Goal: Task Accomplishment & Management: Manage account settings

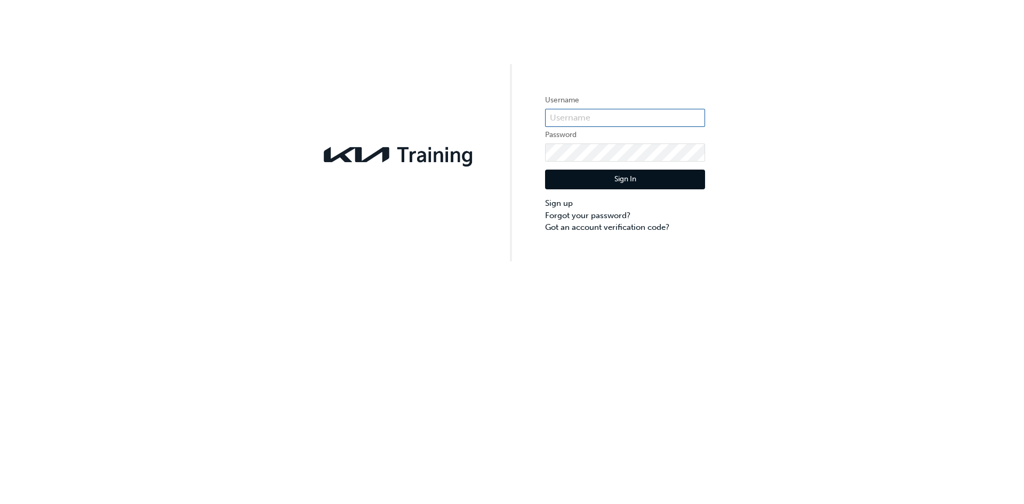
click at [589, 125] on input "text" at bounding box center [625, 118] width 160 height 18
click at [590, 119] on input "text" at bounding box center [625, 118] width 160 height 18
click at [588, 116] on input "text" at bounding box center [625, 118] width 160 height 18
type input "KAU85014A6"
click at [625, 176] on button "Sign In" at bounding box center [625, 180] width 160 height 20
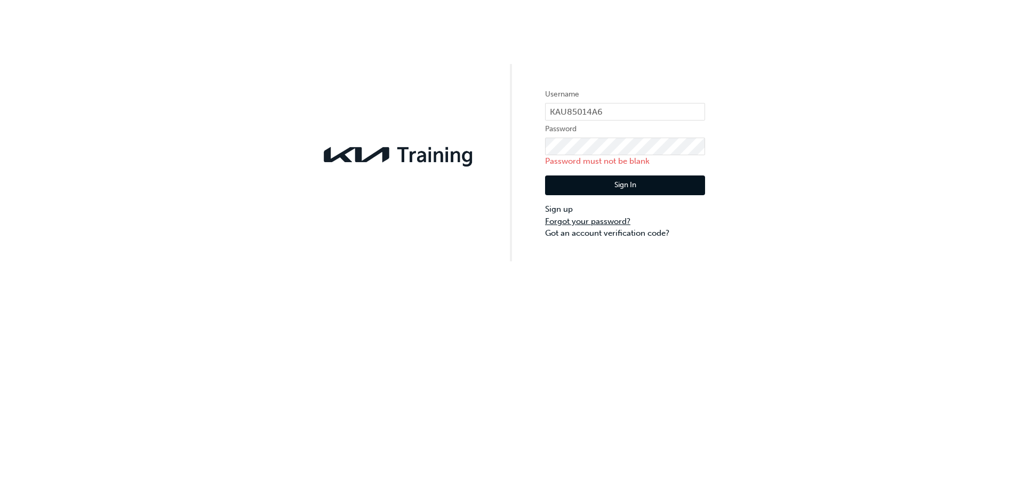
click at [591, 221] on link "Forgot your password?" at bounding box center [625, 222] width 160 height 12
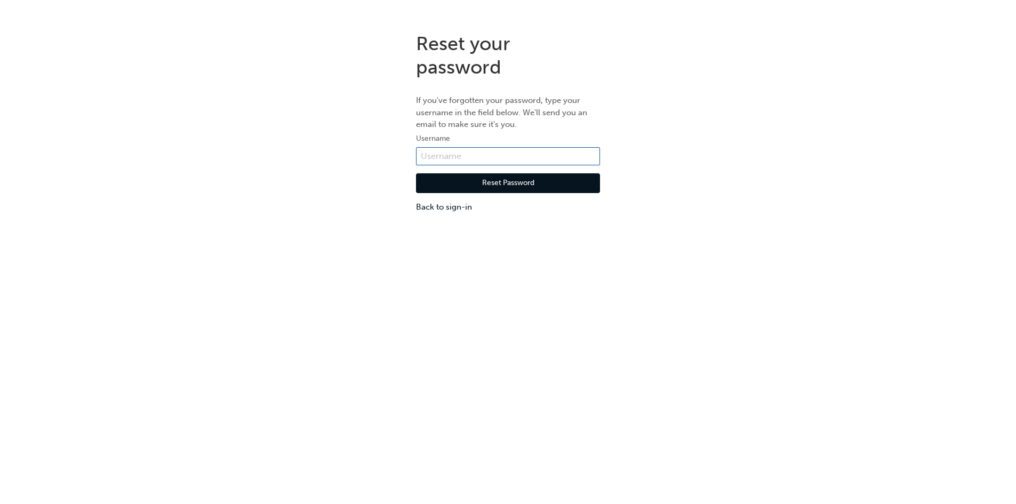
click at [463, 155] on input "text" at bounding box center [508, 156] width 184 height 18
type input "KAU85014A6"
click at [510, 181] on button "Reset Password" at bounding box center [508, 183] width 184 height 20
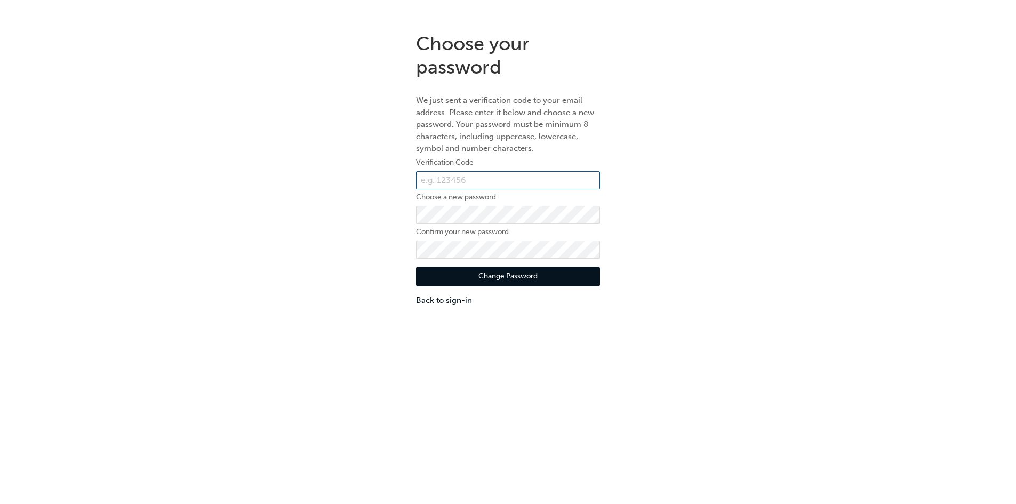
click at [464, 181] on input "text" at bounding box center [508, 180] width 184 height 18
paste input "630796"
type input "630796"
click at [494, 277] on button "Change Password" at bounding box center [508, 277] width 184 height 20
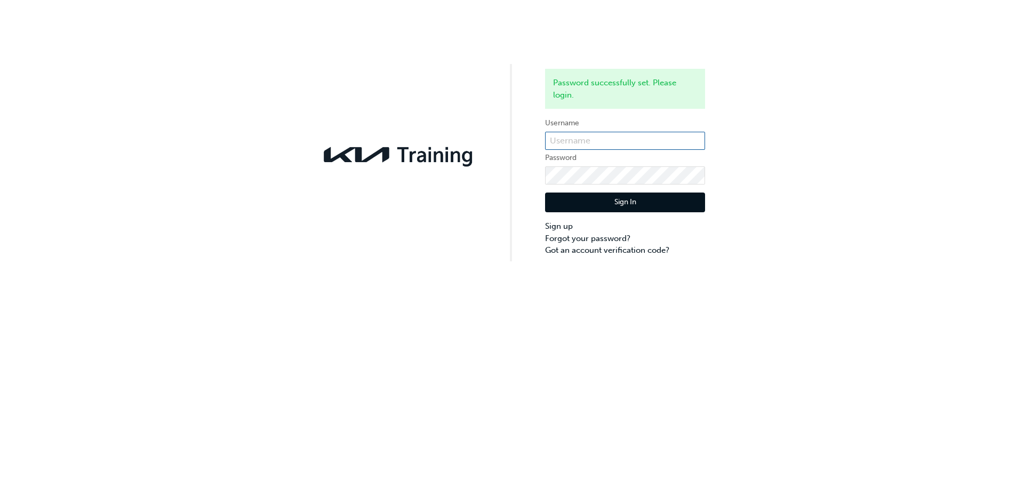
type input "kau85014a6"
click at [629, 206] on button "Sign In" at bounding box center [625, 203] width 160 height 20
